Goal: Find specific fact: Find specific fact

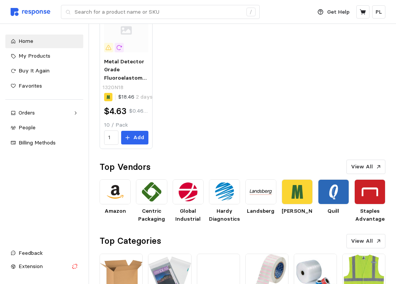
scroll to position [114, 0]
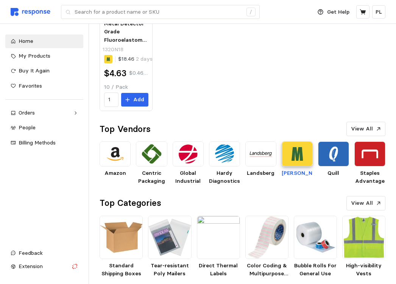
click at [295, 153] on img at bounding box center [297, 153] width 31 height 25
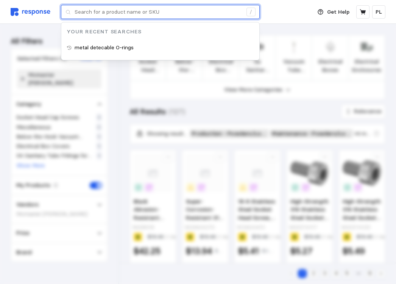
click at [144, 13] on input "text" at bounding box center [159, 12] width 168 height 14
paste input "9268K108"
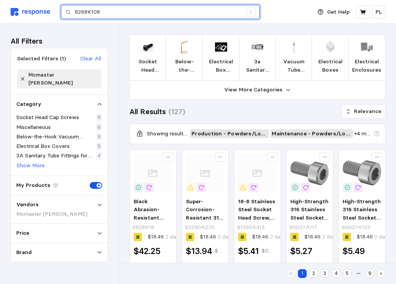
type input "9268K108"
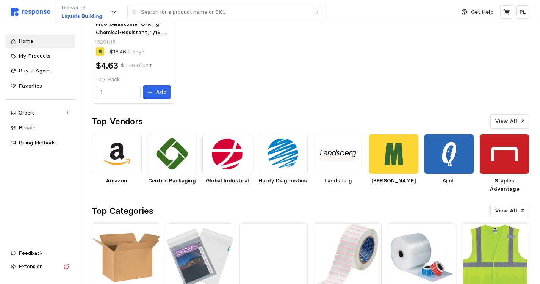
scroll to position [181, 0]
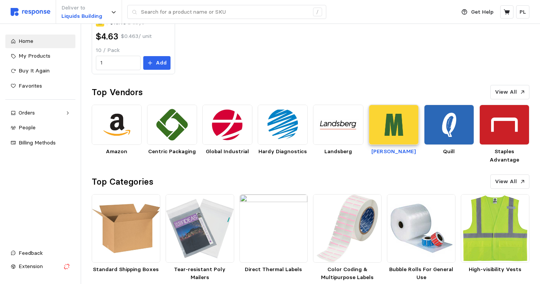
click at [391, 130] on img at bounding box center [394, 125] width 50 height 40
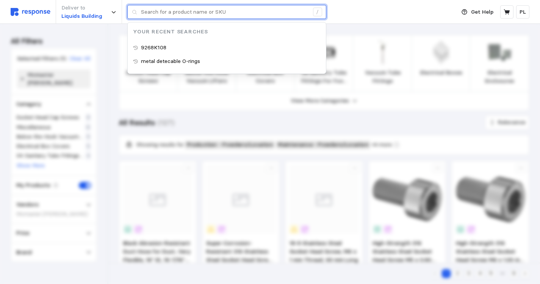
click at [184, 11] on input "text" at bounding box center [225, 12] width 168 height 14
paste input "9268K108"
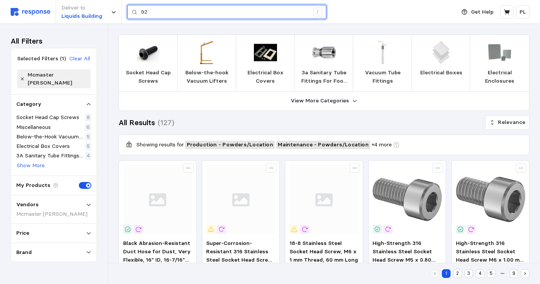
type input "9"
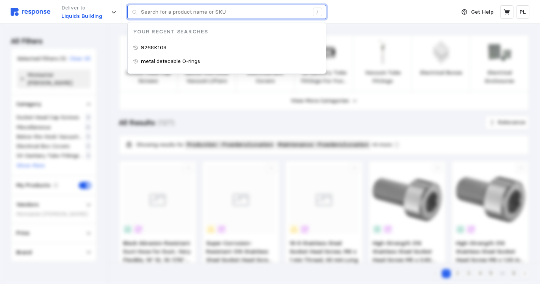
paste input "9268K108"
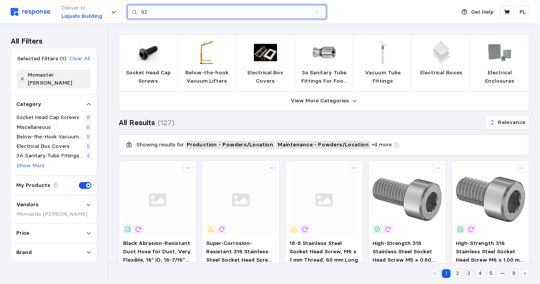
type input "9"
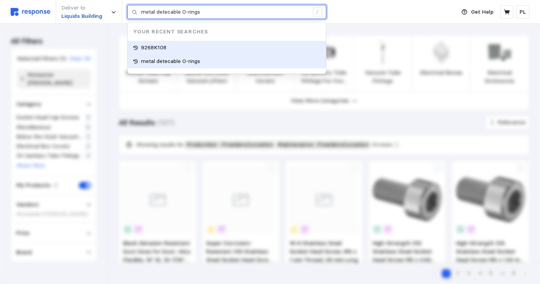
type input "9268K108"
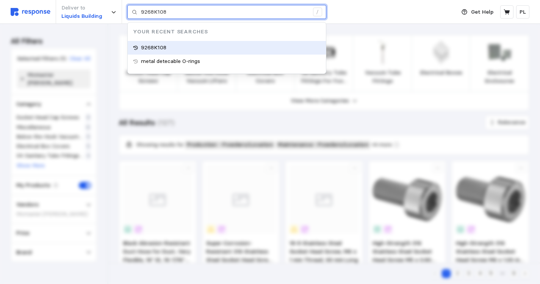
click at [172, 47] on div "9268K108" at bounding box center [227, 48] width 198 height 14
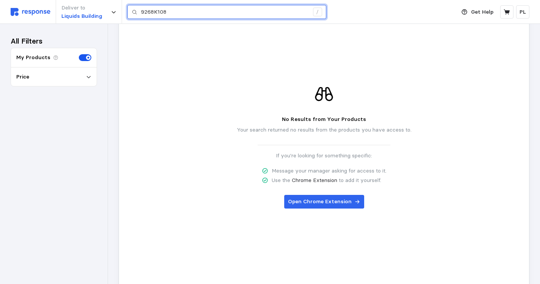
scroll to position [112, 0]
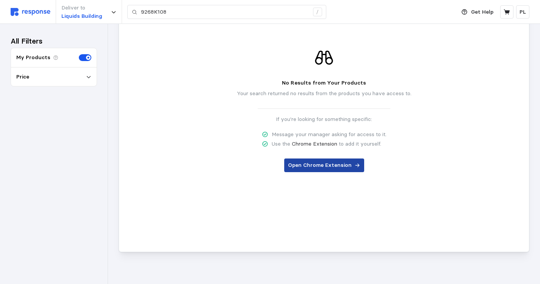
click at [323, 162] on p "Open Chrome Extension" at bounding box center [320, 165] width 64 height 8
click at [327, 163] on p "Open Chrome Extension" at bounding box center [320, 165] width 64 height 8
